Goal: Use online tool/utility: Use online tool/utility

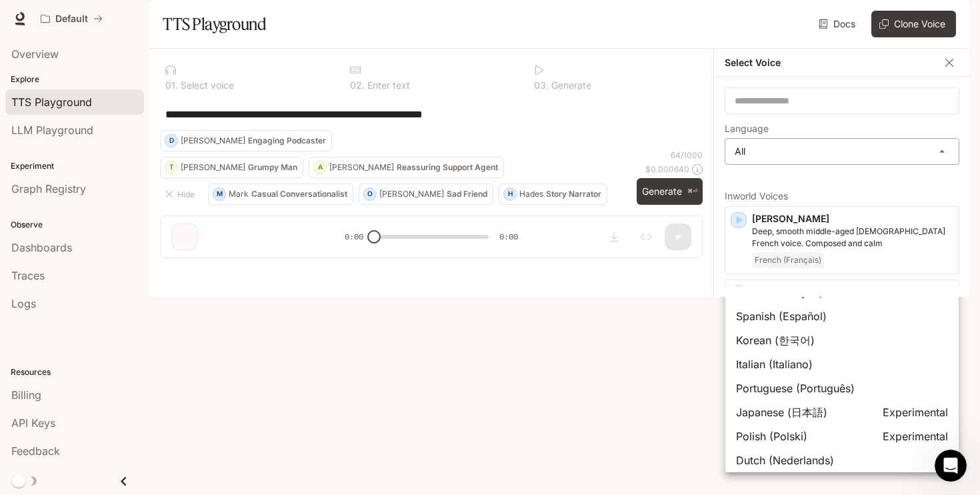
click at [798, 187] on body "**********" at bounding box center [490, 247] width 980 height 495
click at [786, 225] on div "English" at bounding box center [842, 220] width 212 height 16
type input "*****"
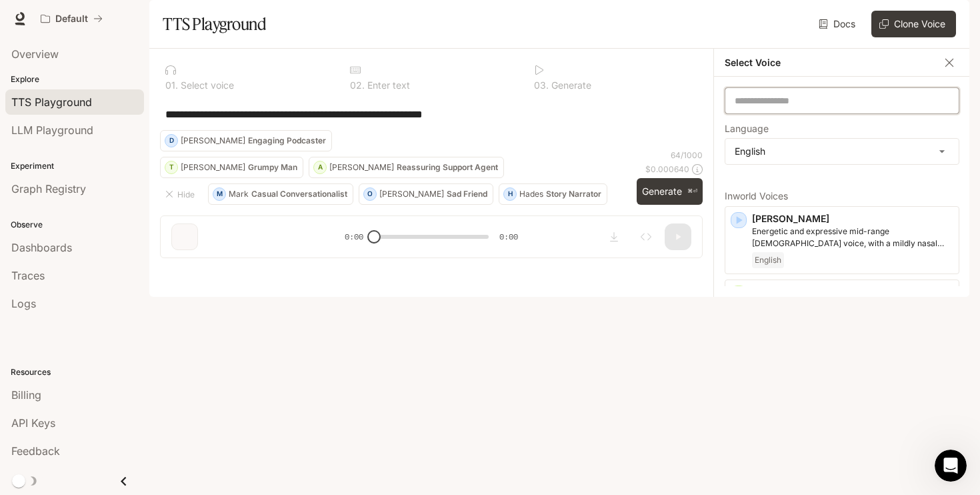
click at [779, 107] on input "text" at bounding box center [841, 100] width 233 height 13
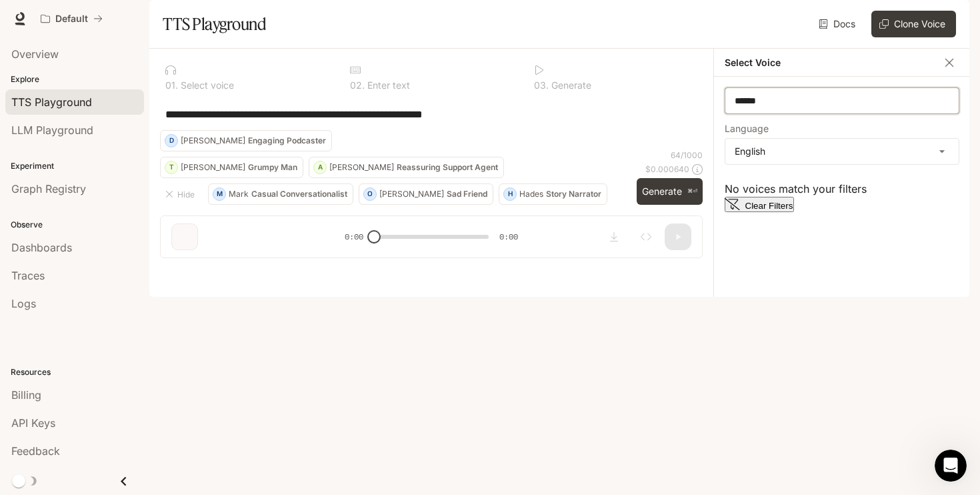
type input "******"
click at [794, 212] on button "Clear Filters" at bounding box center [759, 204] width 69 height 15
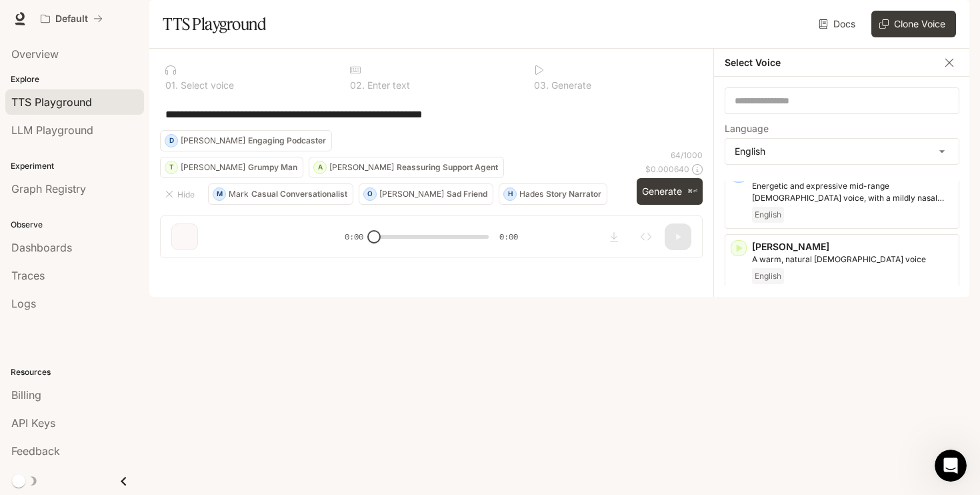
scroll to position [71, 0]
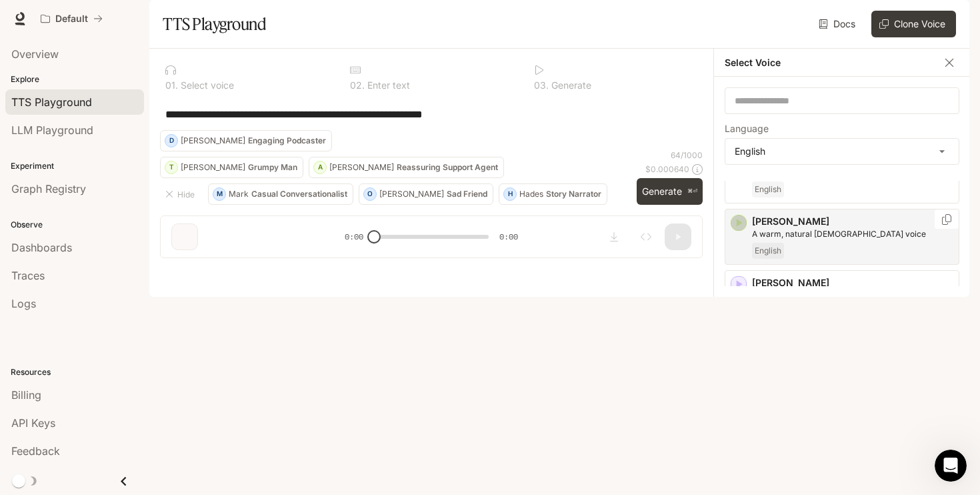
click at [737, 227] on icon "button" at bounding box center [740, 223] width 6 height 8
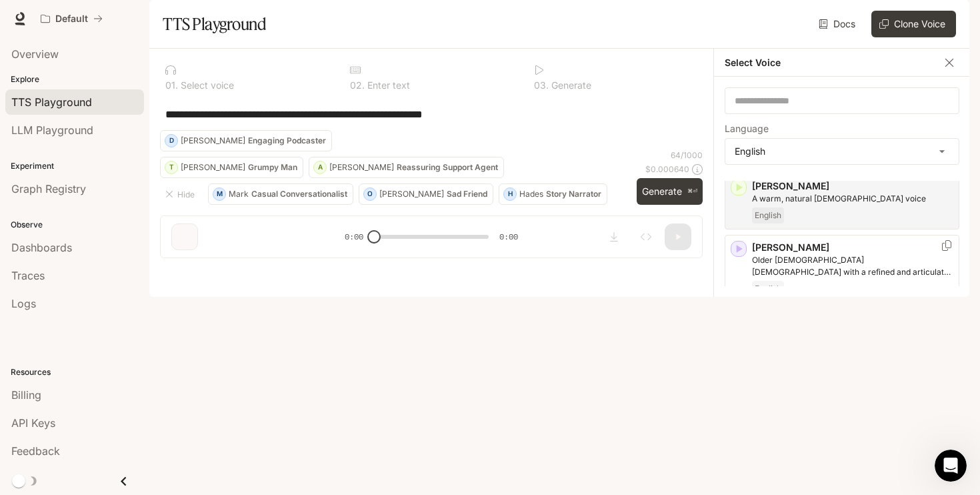
scroll to position [109, 0]
click at [737, 325] on icon "button" at bounding box center [738, 318] width 13 height 13
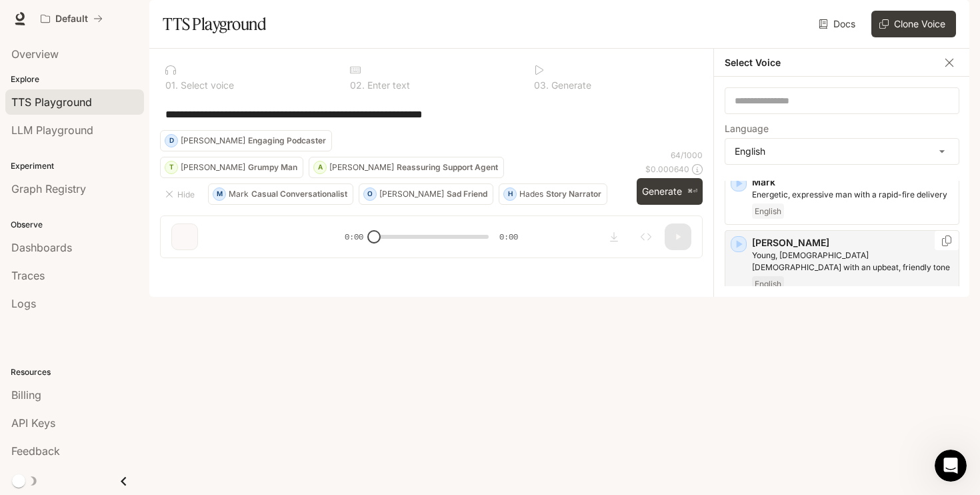
scroll to position [601, 0]
click at [743, 249] on icon "button" at bounding box center [738, 241] width 13 height 13
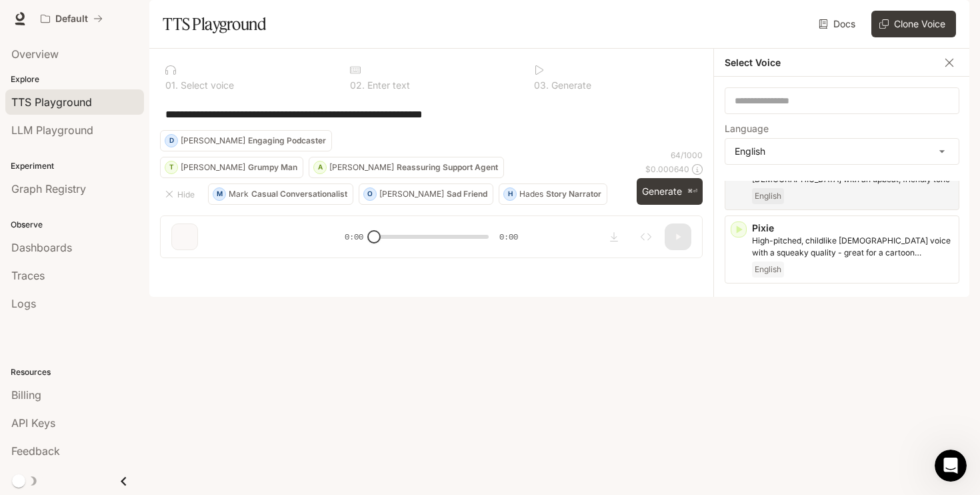
scroll to position [690, 0]
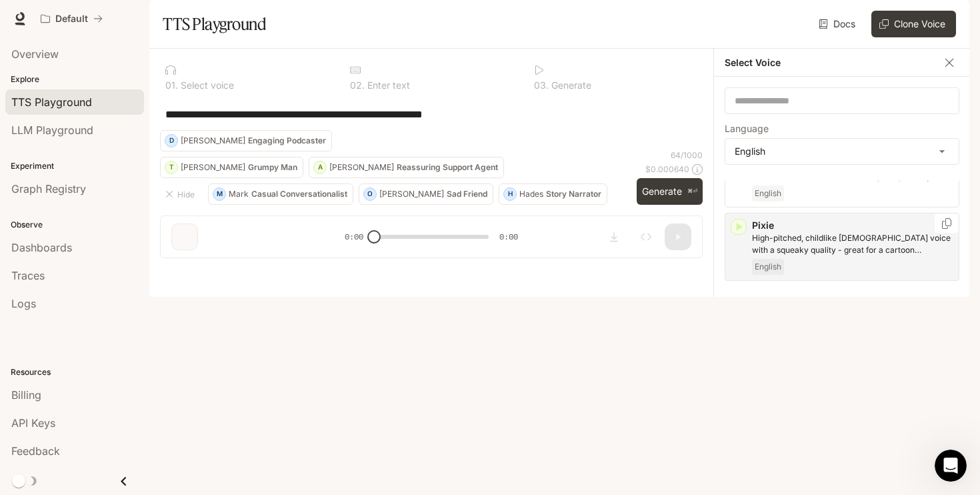
click at [740, 231] on icon "button" at bounding box center [740, 227] width 6 height 8
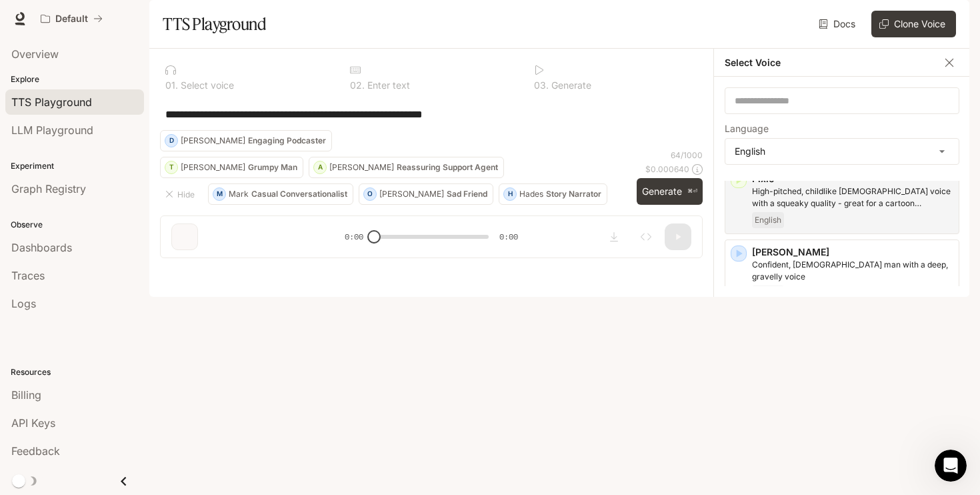
scroll to position [775, 0]
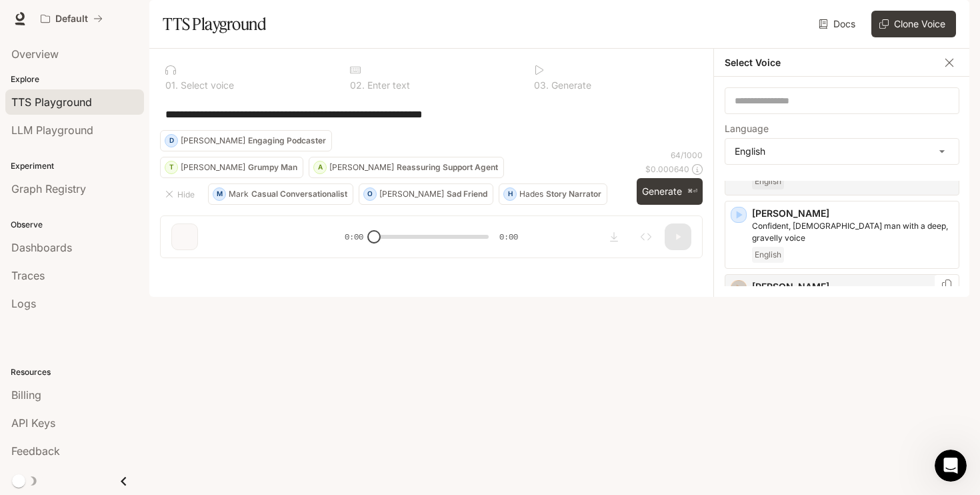
click at [744, 290] on icon "button" at bounding box center [738, 287] width 13 height 13
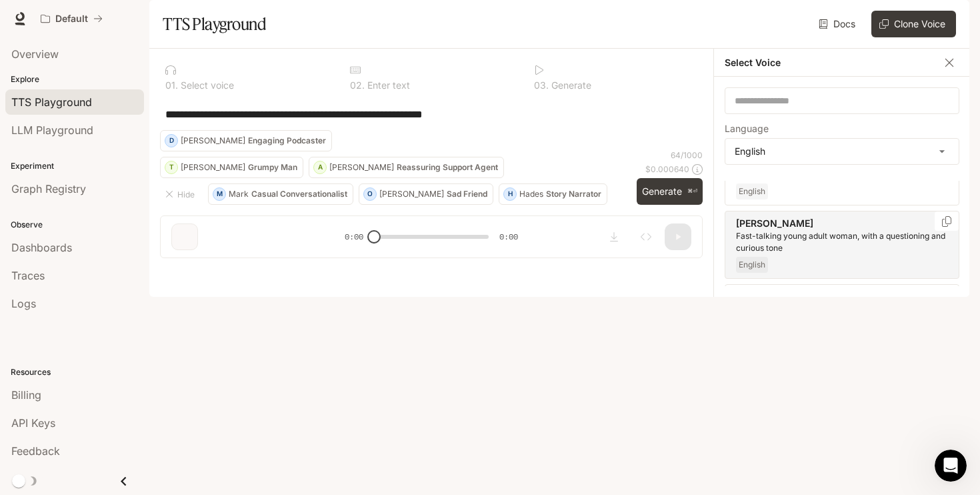
scroll to position [830, 0]
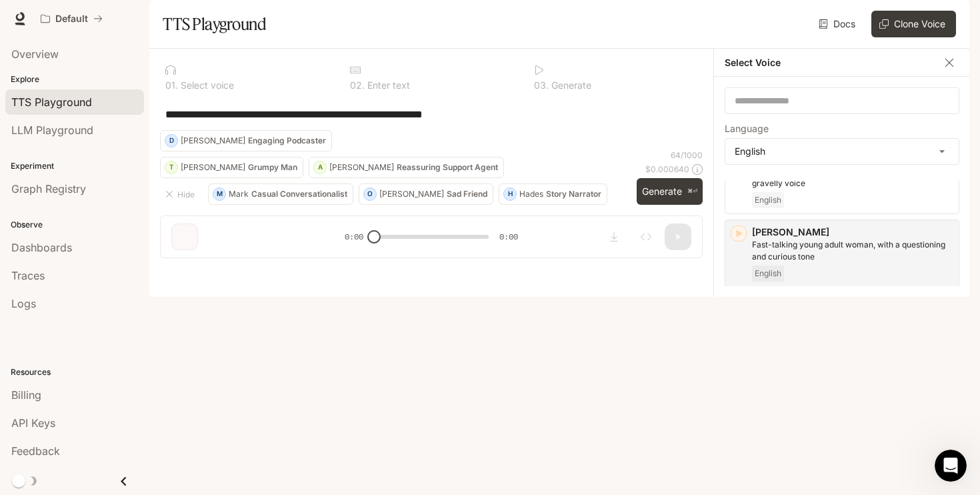
click at [737, 449] on icon "button" at bounding box center [740, 453] width 6 height 8
